Goal: Navigation & Orientation: Find specific page/section

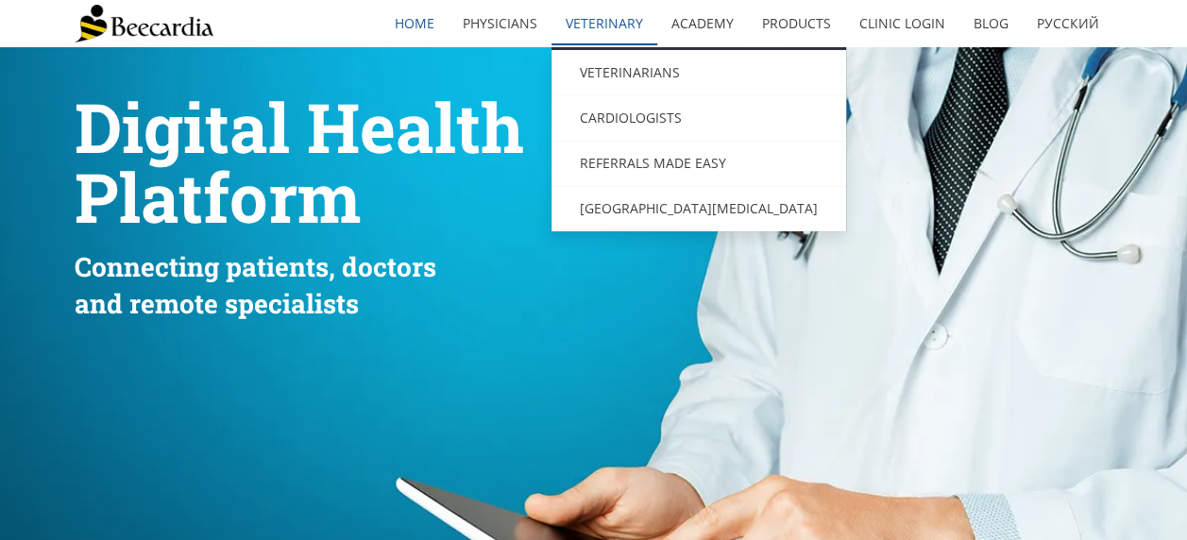
click at [594, 30] on link "Veterinary" at bounding box center [604, 23] width 106 height 43
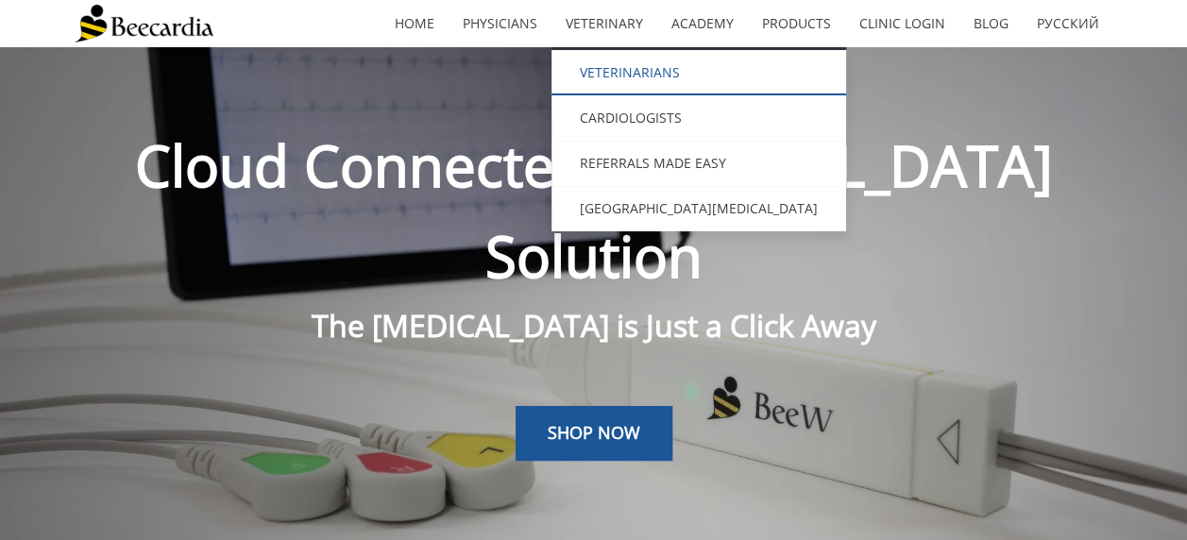
click at [614, 68] on link "Veterinarians" at bounding box center [698, 72] width 295 height 45
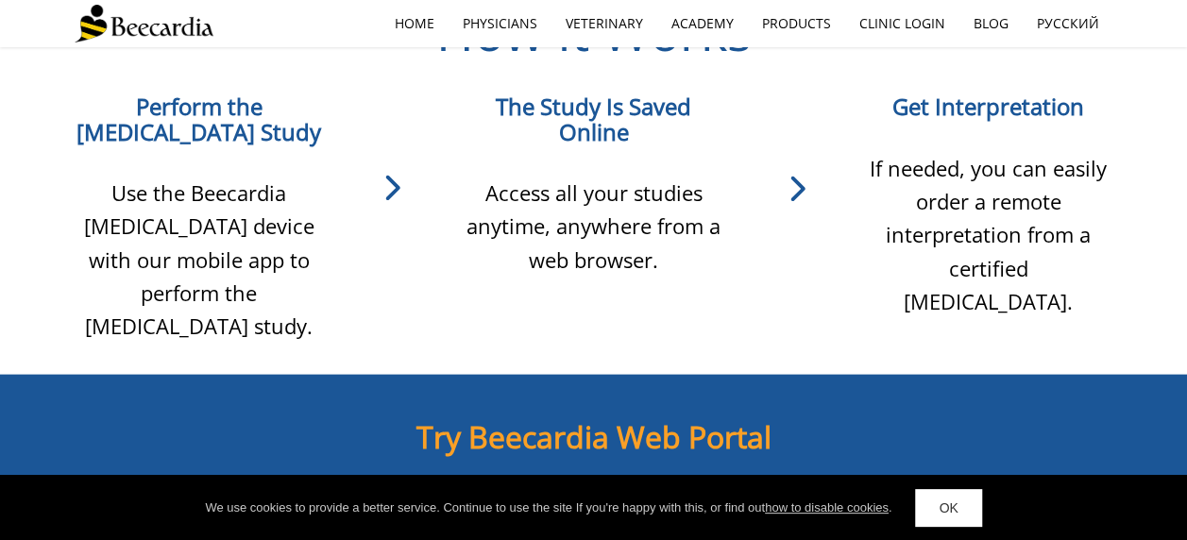
scroll to position [1794, 0]
click at [946, 495] on link "OK" at bounding box center [948, 508] width 66 height 38
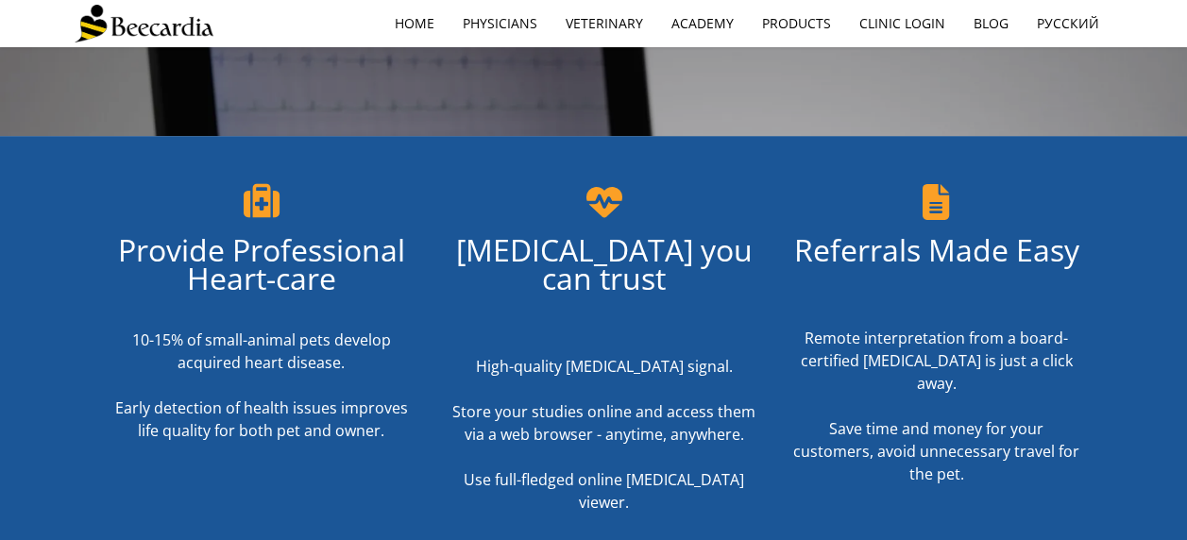
scroll to position [567, 0]
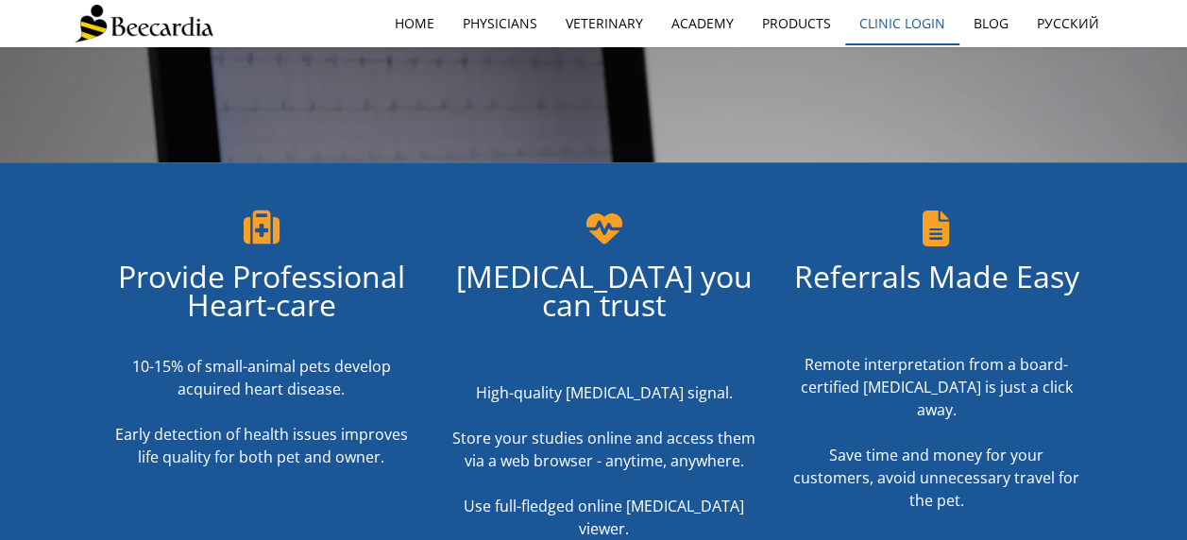
click at [913, 33] on link "Clinic Login" at bounding box center [902, 23] width 114 height 43
